Goal: Find specific page/section: Find specific page/section

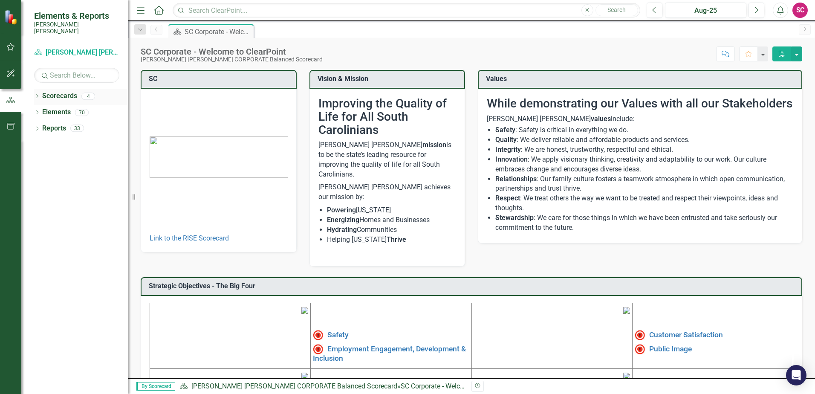
click at [61, 91] on link "Scorecards" at bounding box center [59, 96] width 35 height 10
click at [47, 124] on link "Reports" at bounding box center [54, 129] width 24 height 10
click at [35, 127] on icon "Dropdown" at bounding box center [37, 129] width 6 height 5
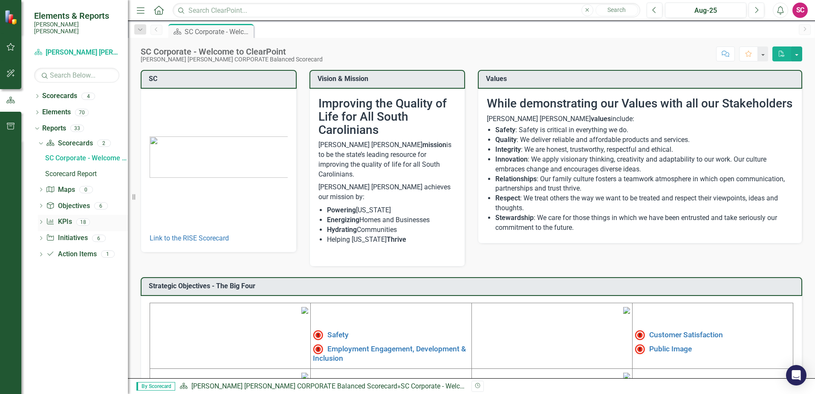
click at [63, 217] on link "KPI KPIs" at bounding box center [59, 222] width 26 height 10
click at [40, 220] on icon "Dropdown" at bounding box center [41, 222] width 6 height 5
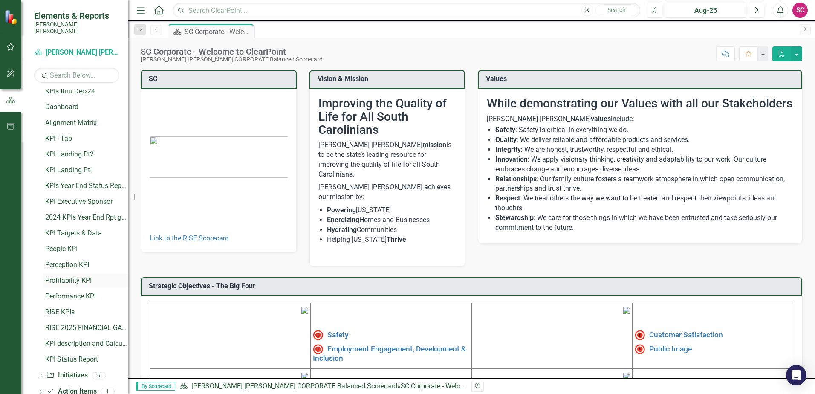
scroll to position [128, 0]
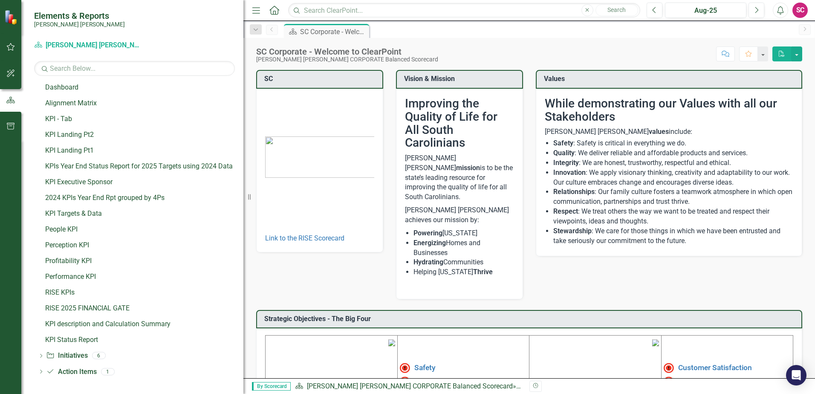
drag, startPoint x: 129, startPoint y: 230, endPoint x: 243, endPoint y: 229, distance: 114.2
click at [243, 229] on div "Resize" at bounding box center [246, 197] width 7 height 394
click at [42, 354] on icon "Dropdown" at bounding box center [41, 356] width 6 height 5
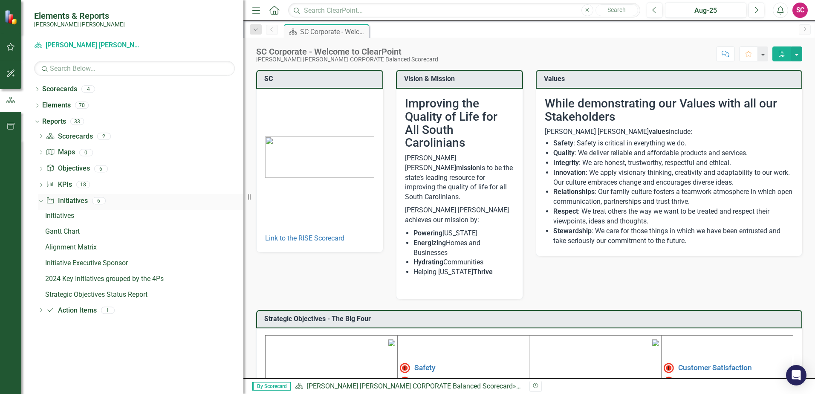
click at [42, 200] on icon at bounding box center [41, 201] width 4 height 2
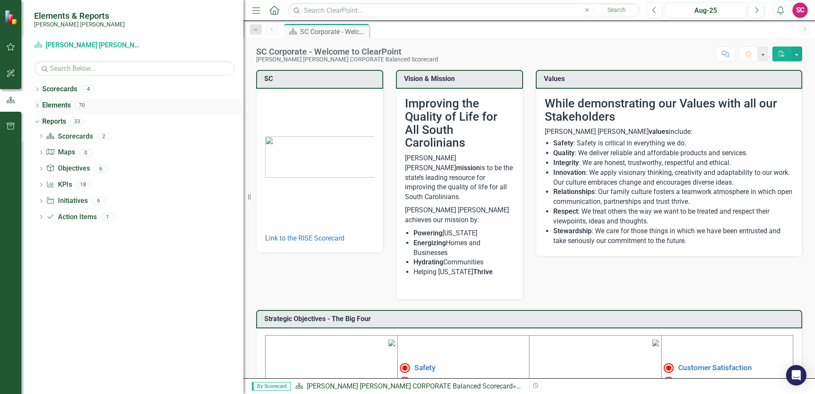
click at [38, 105] on icon "Dropdown" at bounding box center [37, 106] width 6 height 5
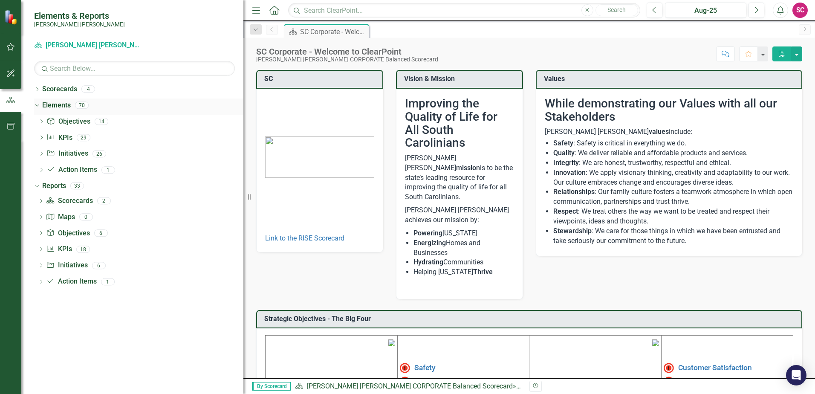
click at [37, 107] on icon "Dropdown" at bounding box center [36, 105] width 5 height 6
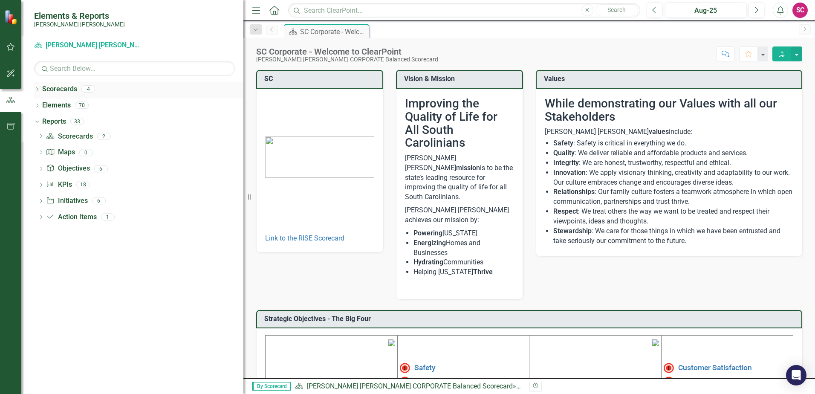
click at [37, 89] on icon "Dropdown" at bounding box center [37, 90] width 6 height 5
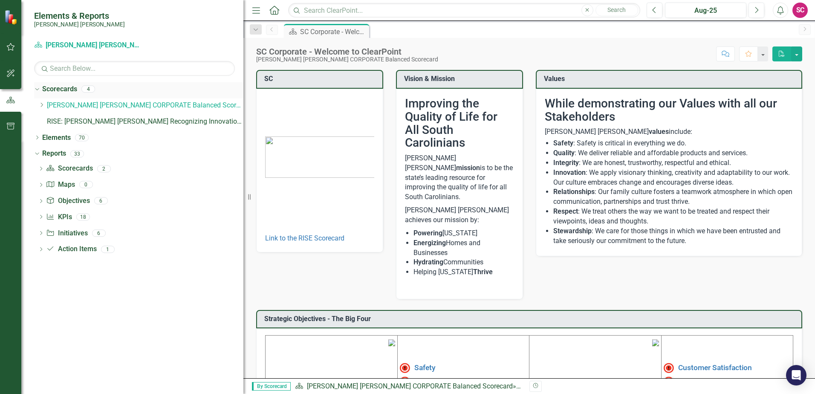
click at [37, 89] on icon "Dropdown" at bounding box center [36, 89] width 5 height 6
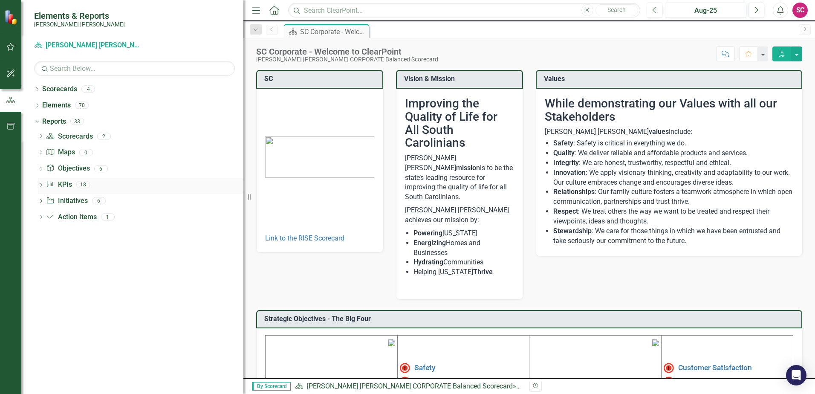
click at [40, 185] on icon "Dropdown" at bounding box center [41, 185] width 6 height 5
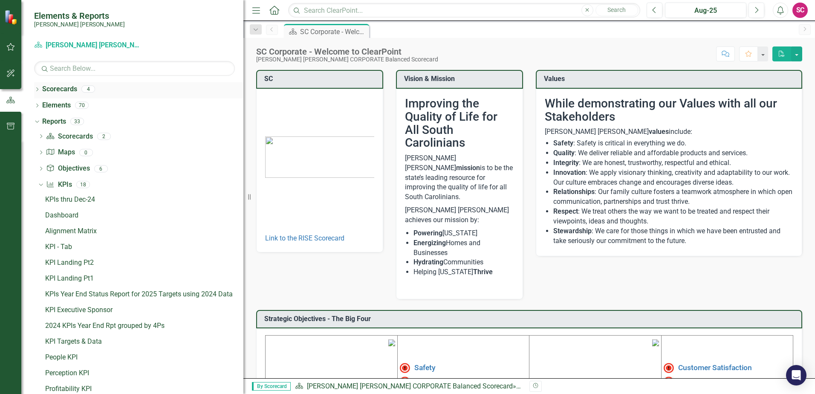
click at [33, 90] on div "Dropdown Scorecards 4 Dropdown Santee [PERSON_NAME] CORPORATE Balanced Scorecar…" at bounding box center [132, 237] width 222 height 311
click at [36, 89] on icon "Dropdown" at bounding box center [37, 90] width 6 height 5
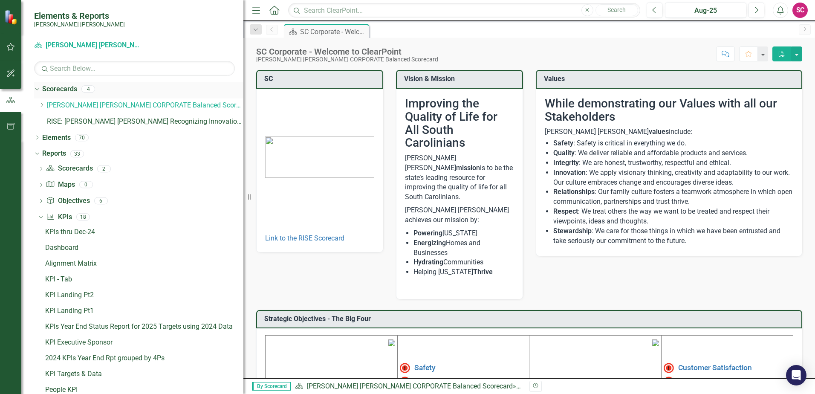
click at [36, 89] on icon "Dropdown" at bounding box center [36, 89] width 5 height 6
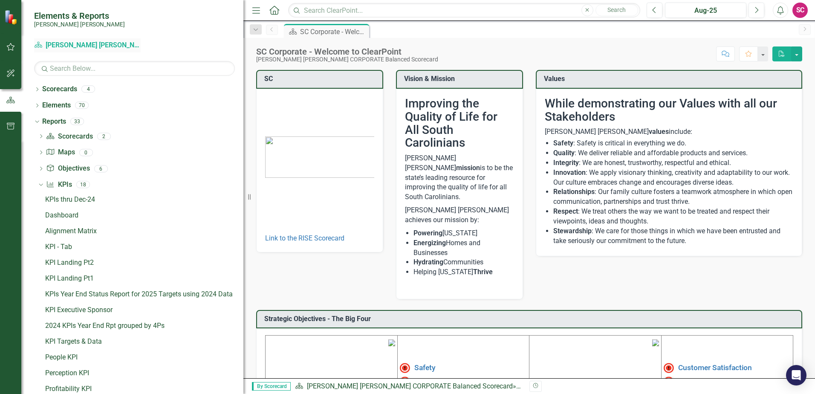
click at [36, 46] on icon at bounding box center [39, 45] width 8 height 6
click at [56, 43] on link "Scorecard Santee [PERSON_NAME] CORPORATE Balanced Scorecard" at bounding box center [87, 45] width 107 height 10
click at [35, 91] on icon "Dropdown" at bounding box center [37, 90] width 6 height 5
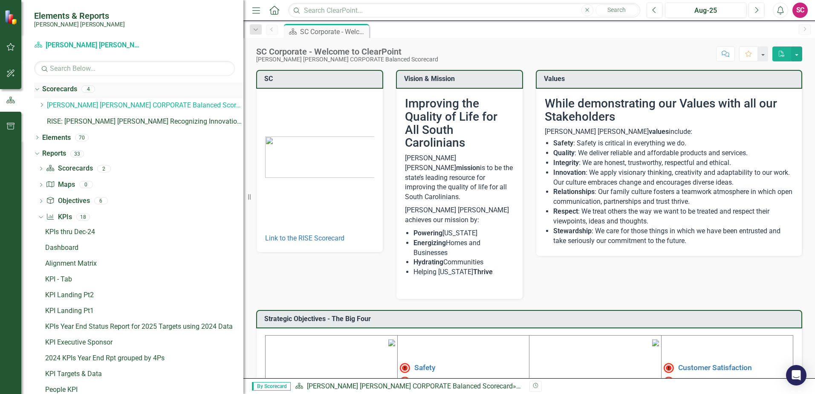
click at [37, 89] on icon "Dropdown" at bounding box center [36, 89] width 5 height 6
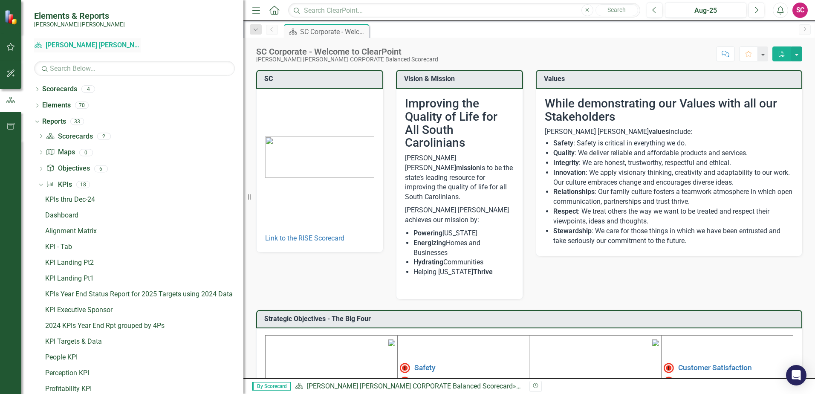
click at [51, 46] on link "Scorecard Santee [PERSON_NAME] CORPORATE Balanced Scorecard" at bounding box center [87, 45] width 107 height 10
click at [762, 55] on button "button" at bounding box center [762, 53] width 11 height 15
click at [336, 11] on input "text" at bounding box center [464, 10] width 352 height 15
type input "ERM"
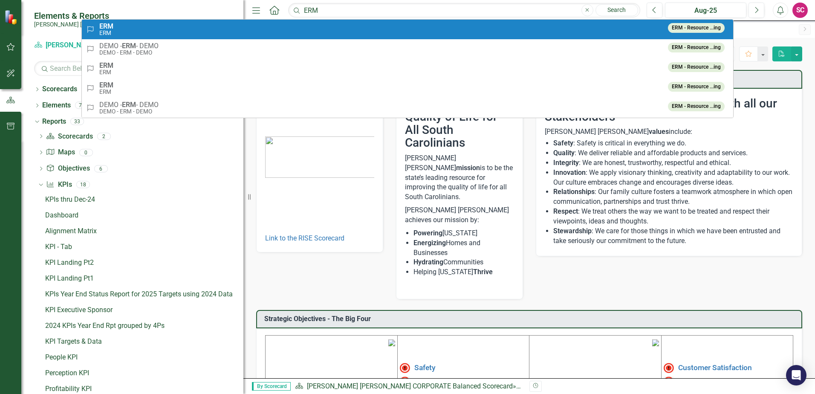
click at [120, 23] on div "Risk ERM ERM" at bounding box center [374, 30] width 577 height 14
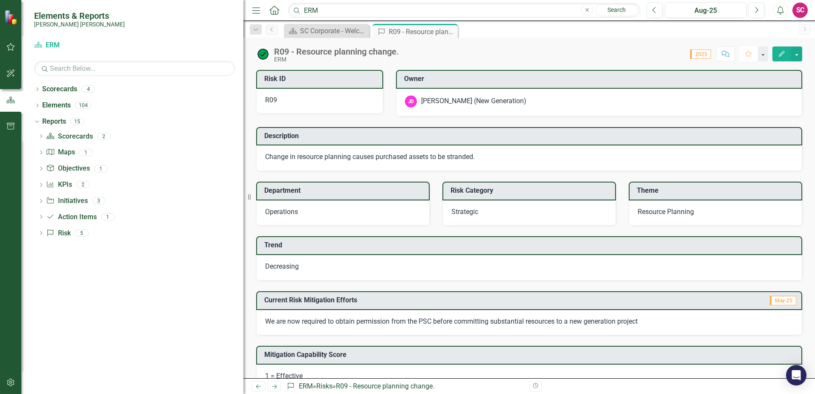
click at [751, 52] on icon "Favorite" at bounding box center [748, 54] width 8 height 6
click at [40, 187] on icon "Dropdown" at bounding box center [41, 185] width 6 height 5
click at [66, 200] on div "Averages by Theme" at bounding box center [144, 200] width 198 height 8
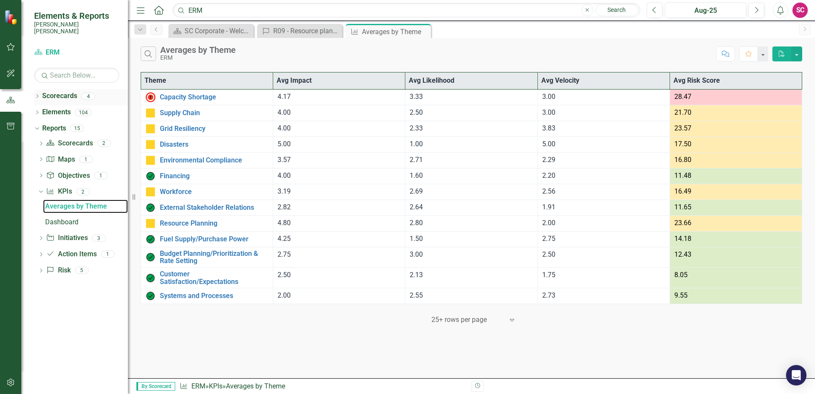
drag, startPoint x: 244, startPoint y: 88, endPoint x: 127, endPoint y: 90, distance: 116.3
click at [127, 90] on div "Elements & Reports [PERSON_NAME] [PERSON_NAME] Scorecard ERM Search Dropdown Sc…" at bounding box center [64, 197] width 128 height 394
click at [72, 215] on link "Dashboard" at bounding box center [85, 222] width 85 height 14
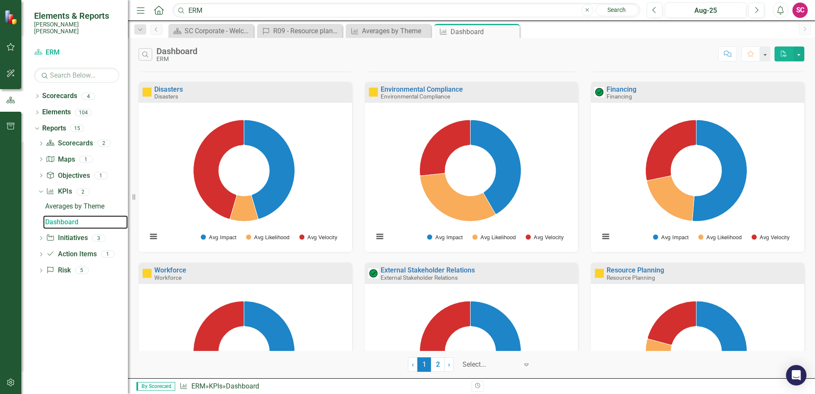
scroll to position [444, 0]
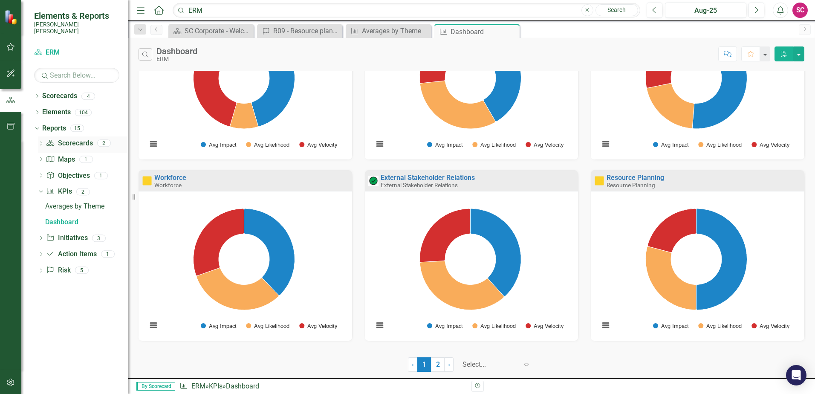
click at [75, 139] on link "Scorecard Scorecards" at bounding box center [69, 143] width 46 height 10
click at [39, 142] on icon "Dropdown" at bounding box center [41, 144] width 6 height 5
click at [60, 154] on div "Risk Report" at bounding box center [86, 158] width 83 height 8
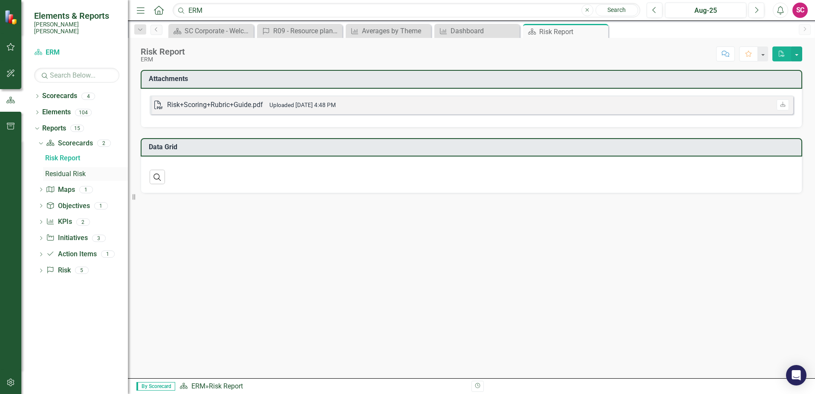
click at [60, 170] on div "Residual Risk" at bounding box center [86, 174] width 83 height 8
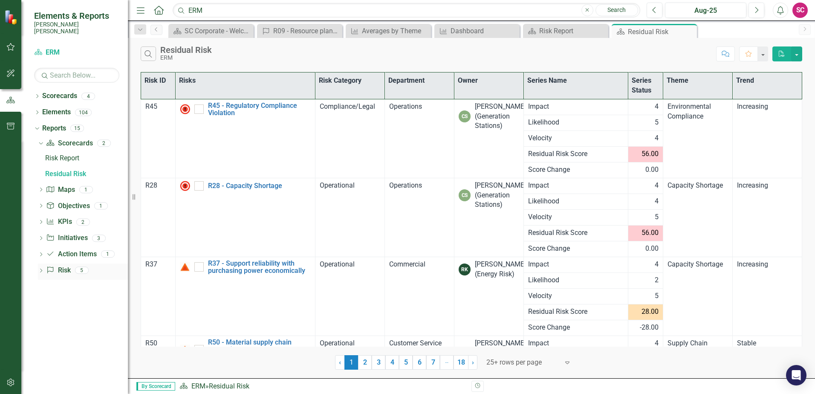
click at [40, 269] on icon "Dropdown" at bounding box center [41, 271] width 6 height 5
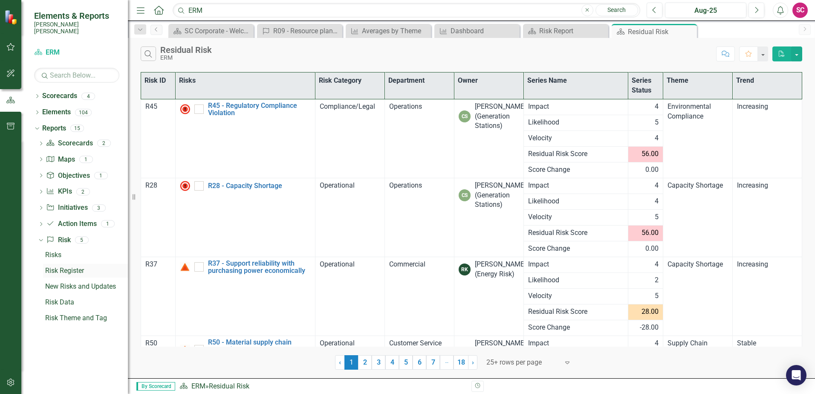
click at [52, 267] on div "Risk Register" at bounding box center [86, 271] width 83 height 8
click at [55, 251] on div "Risks" at bounding box center [86, 255] width 83 height 8
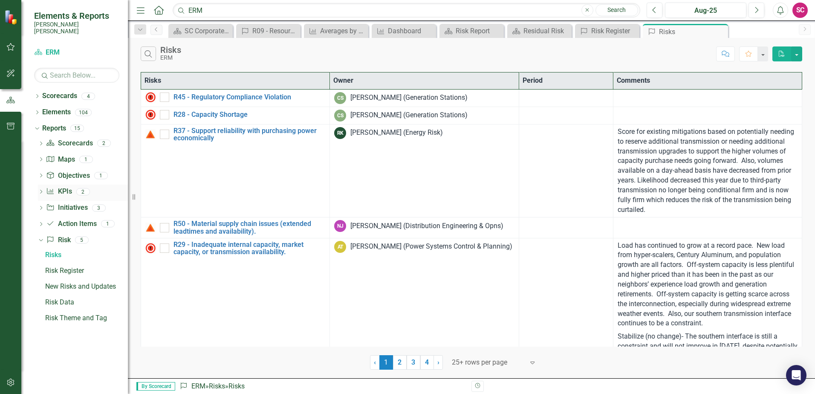
click at [40, 190] on icon "Dropdown" at bounding box center [41, 192] width 6 height 5
click at [65, 218] on div "Dashboard" at bounding box center [86, 222] width 83 height 8
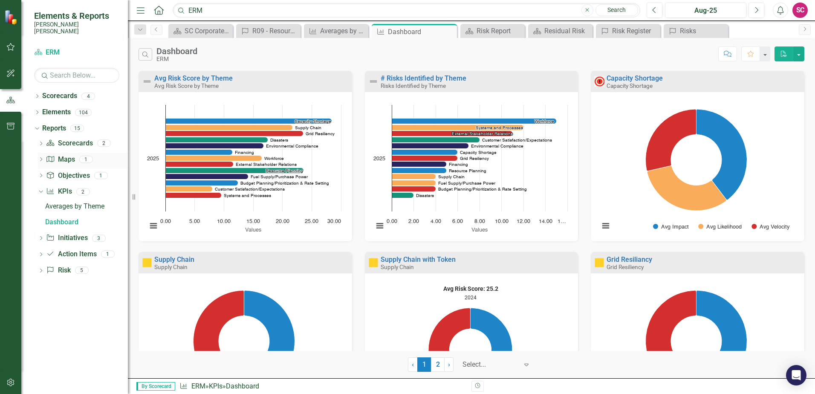
click at [43, 158] on icon "Dropdown" at bounding box center [41, 160] width 6 height 5
click at [52, 170] on div "Heat Map by Theme" at bounding box center [86, 174] width 83 height 8
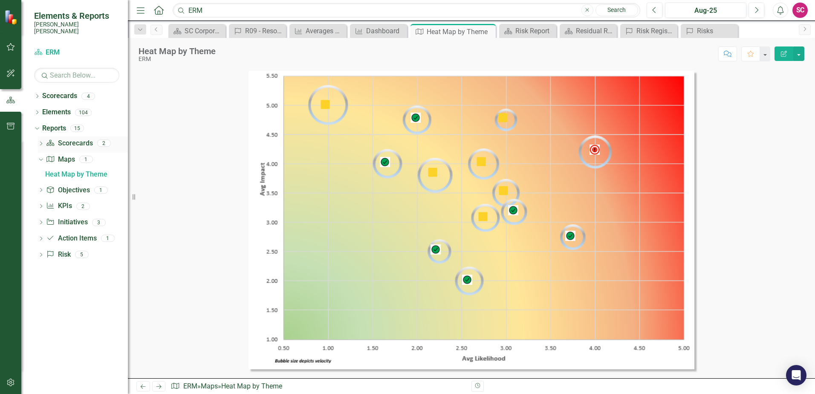
click at [41, 142] on icon "Dropdown" at bounding box center [41, 144] width 6 height 5
click at [47, 154] on div "Risk Report" at bounding box center [86, 158] width 83 height 8
